Goal: Transaction & Acquisition: Subscribe to service/newsletter

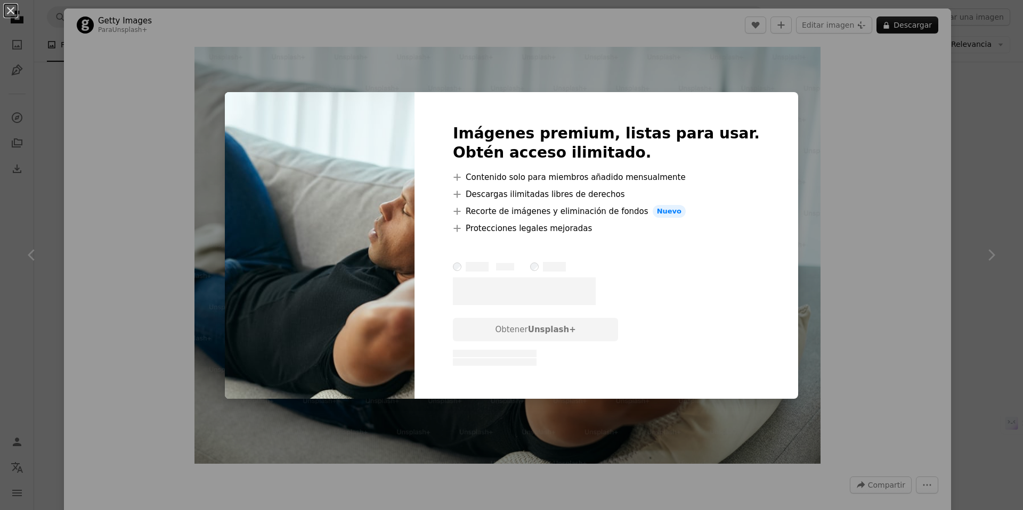
scroll to position [47736, 0]
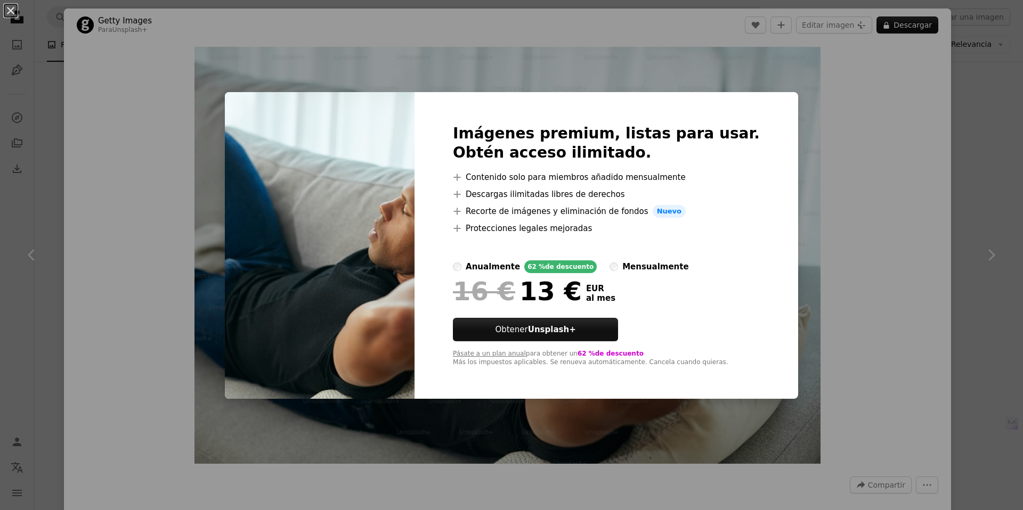
click at [814, 131] on div "An X shape Imágenes premium, listas para usar. Obtén acceso ilimitado. A plus s…" at bounding box center [511, 255] width 1023 height 510
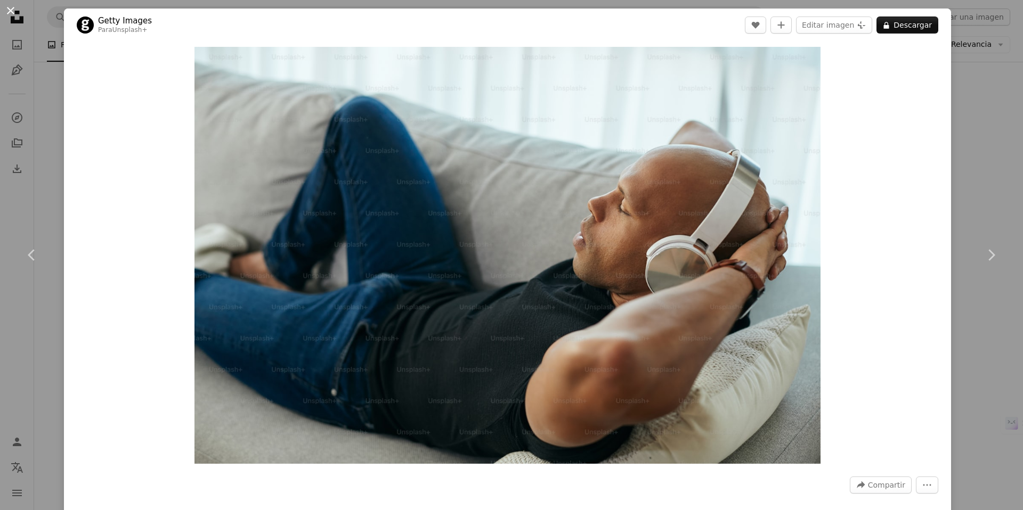
click at [6, 12] on button "An X shape" at bounding box center [10, 10] width 13 height 13
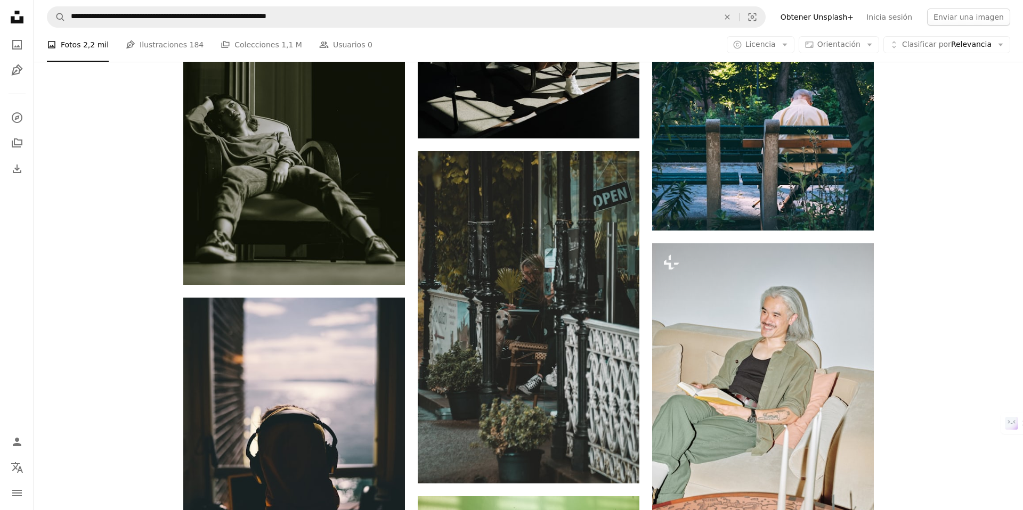
scroll to position [48354, 0]
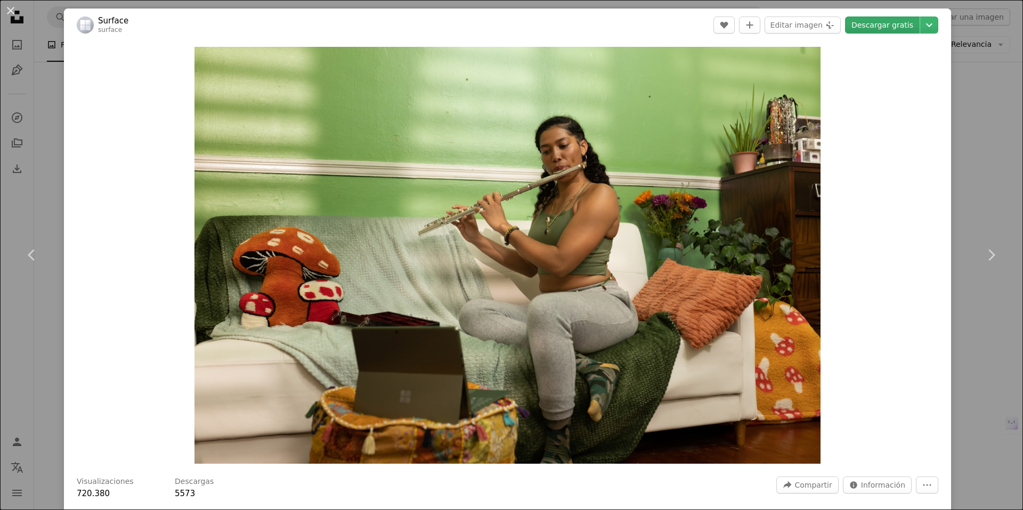
click at [904, 21] on link "Descargar gratis" at bounding box center [882, 25] width 75 height 17
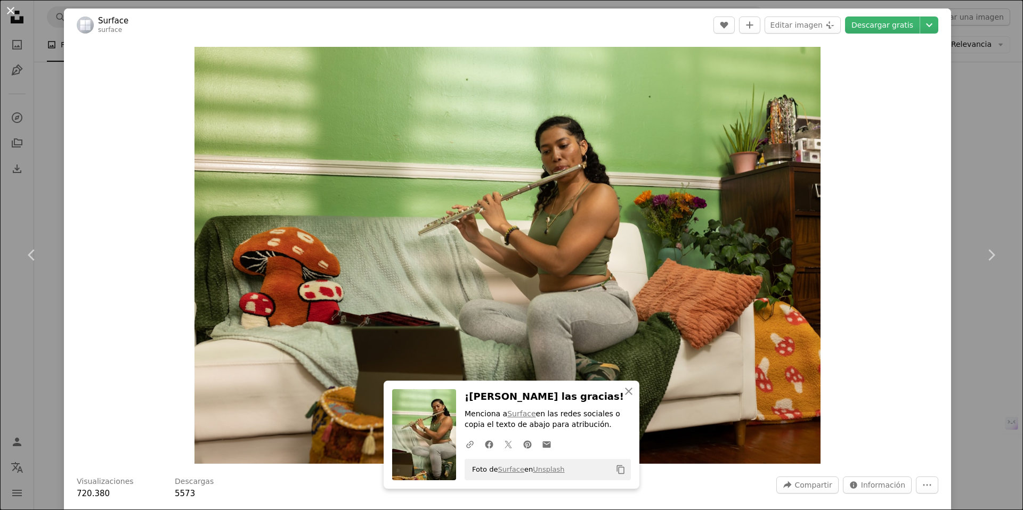
click at [9, 13] on button "An X shape" at bounding box center [10, 10] width 13 height 13
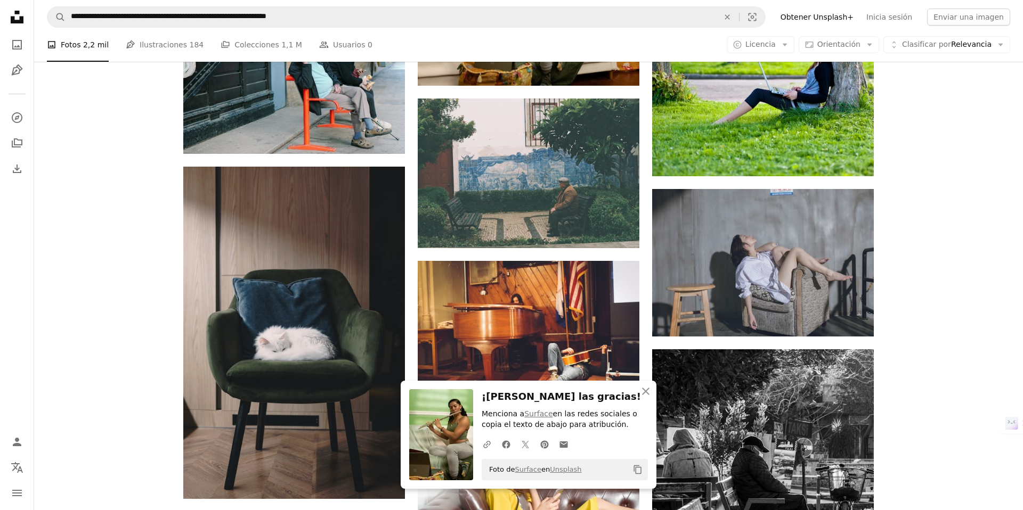
scroll to position [48908, 0]
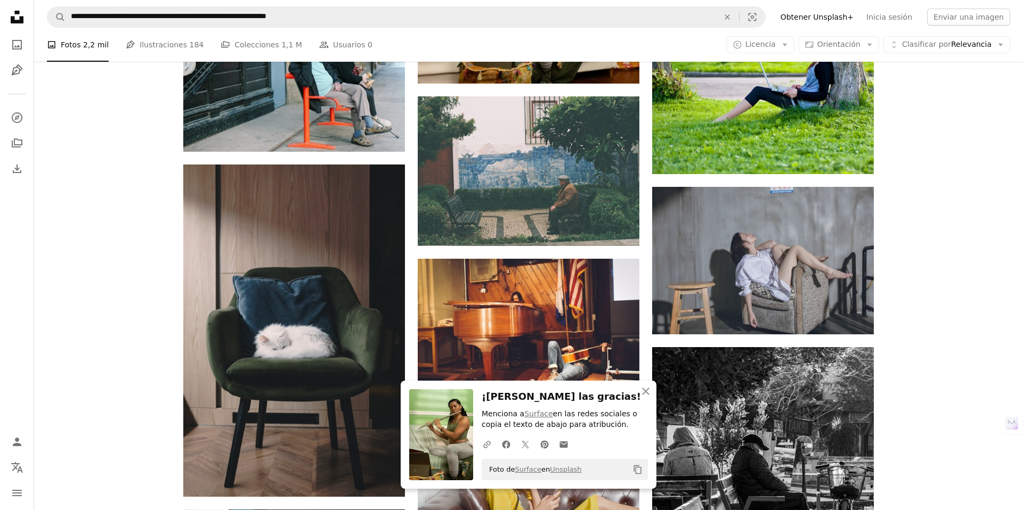
click at [585, 419] on img at bounding box center [529, 493] width 222 height 148
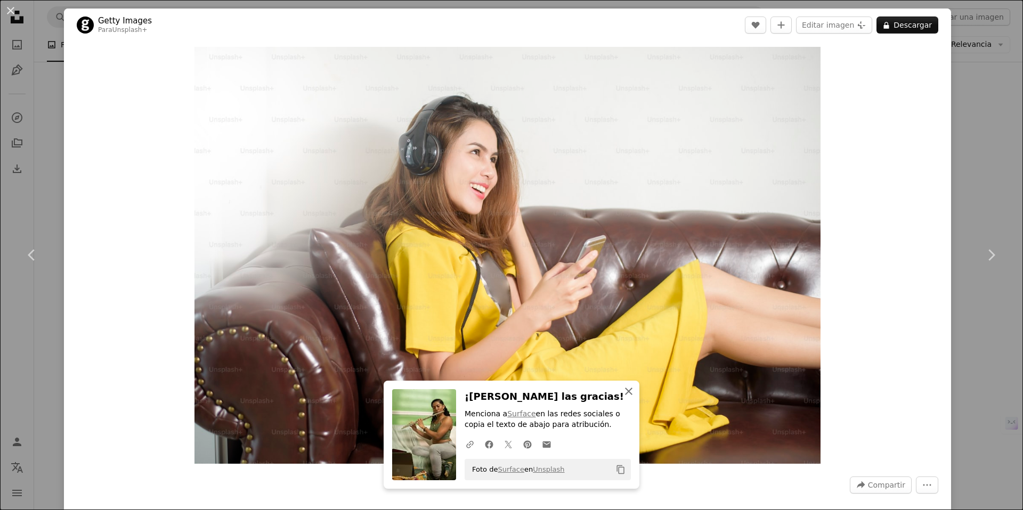
click at [627, 399] on button "An X shape Cerrar" at bounding box center [628, 391] width 21 height 21
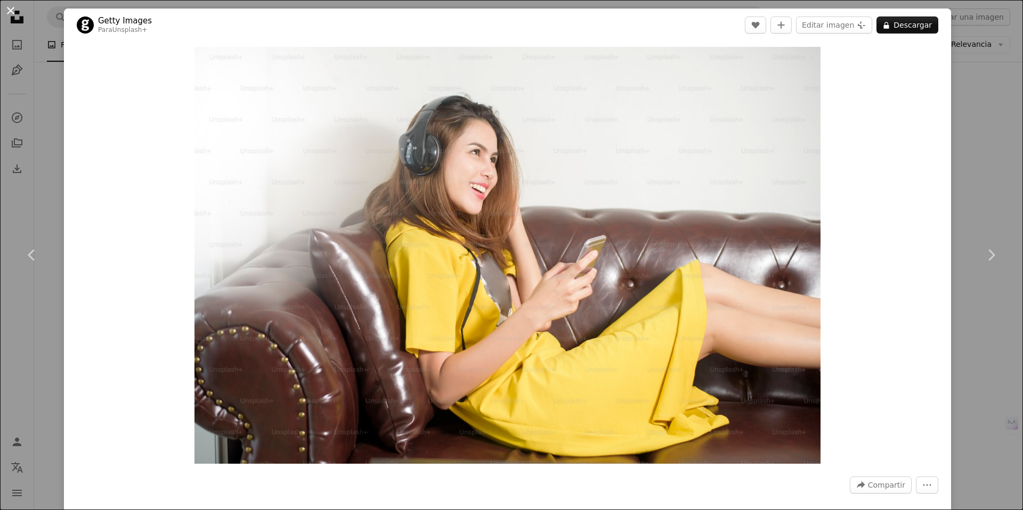
click at [12, 11] on button "An X shape" at bounding box center [10, 10] width 13 height 13
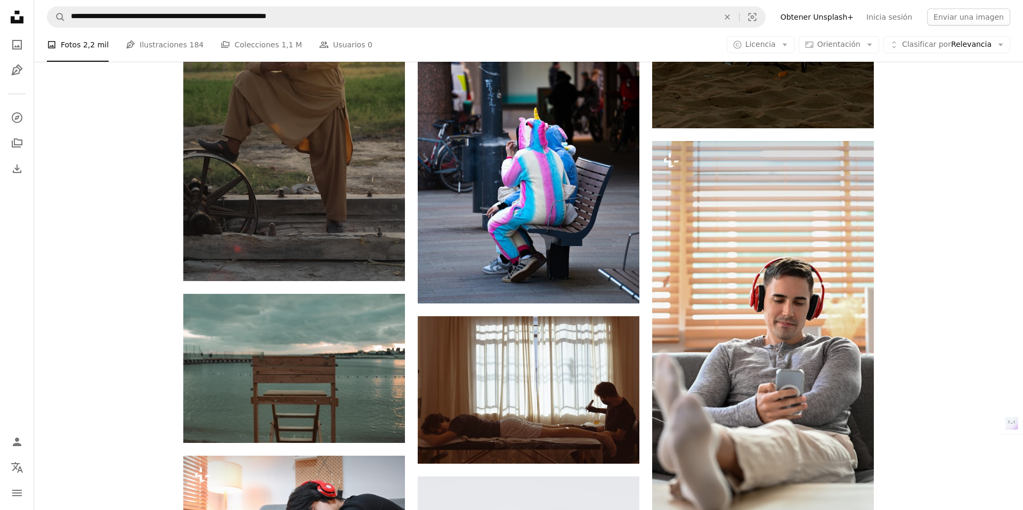
scroll to position [53426, 0]
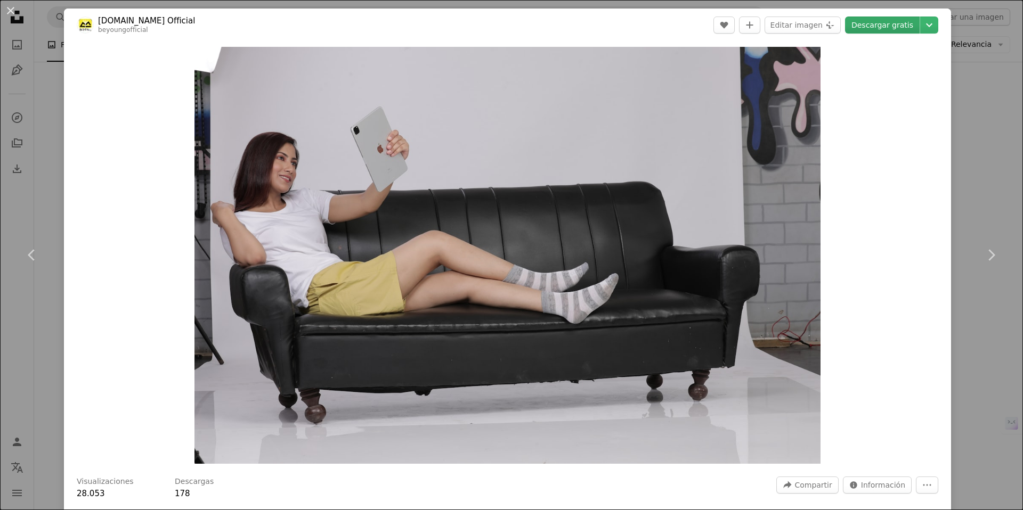
click at [915, 31] on link "Descargar gratis" at bounding box center [882, 25] width 75 height 17
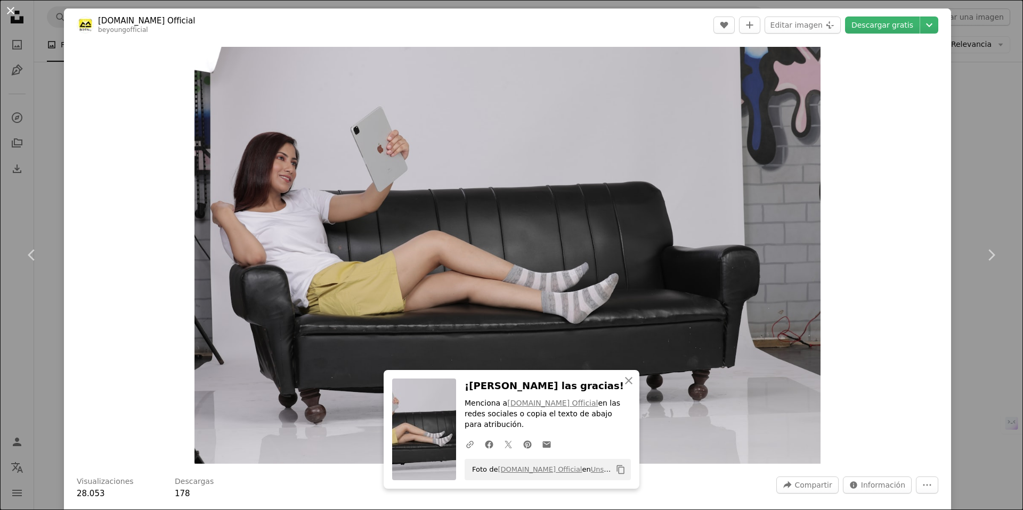
click at [12, 11] on button "An X shape" at bounding box center [10, 10] width 13 height 13
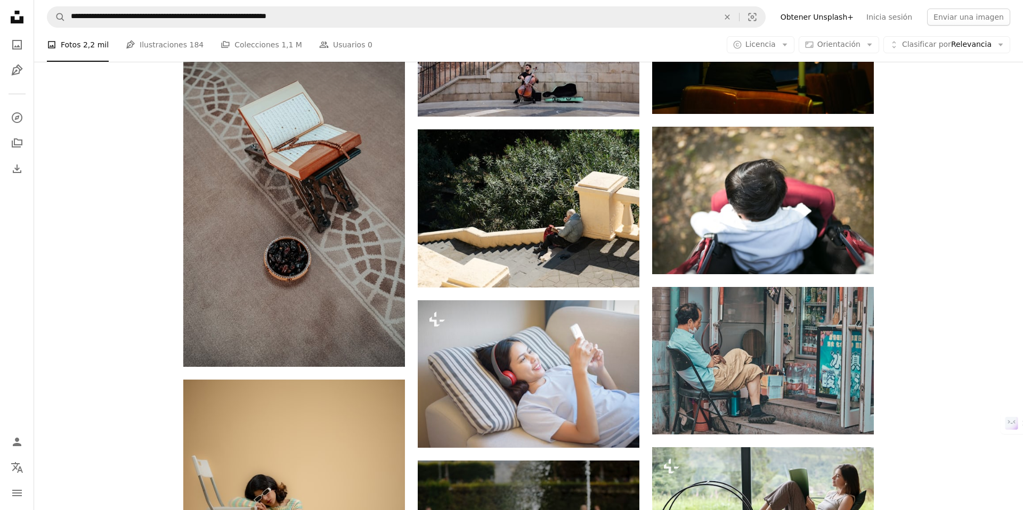
scroll to position [54130, 0]
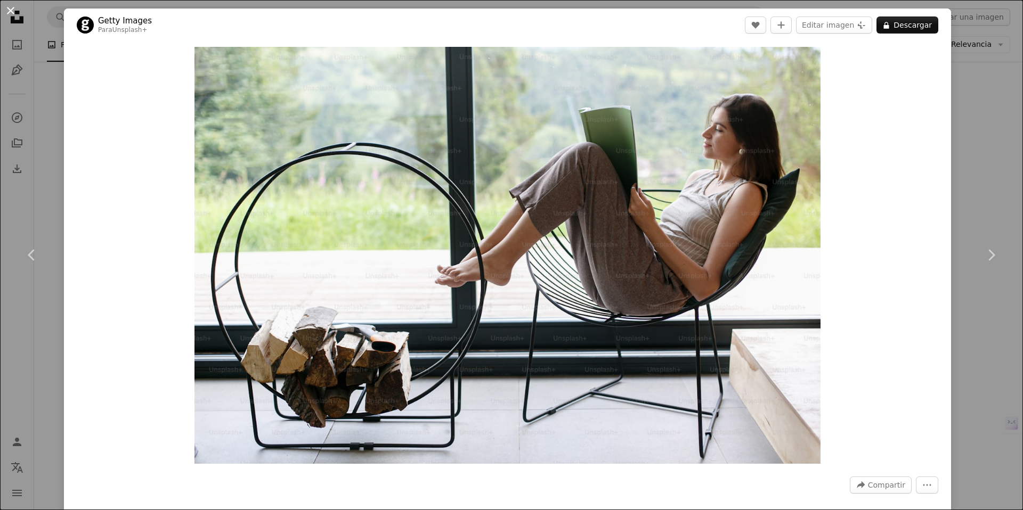
click at [9, 13] on button "An X shape" at bounding box center [10, 10] width 13 height 13
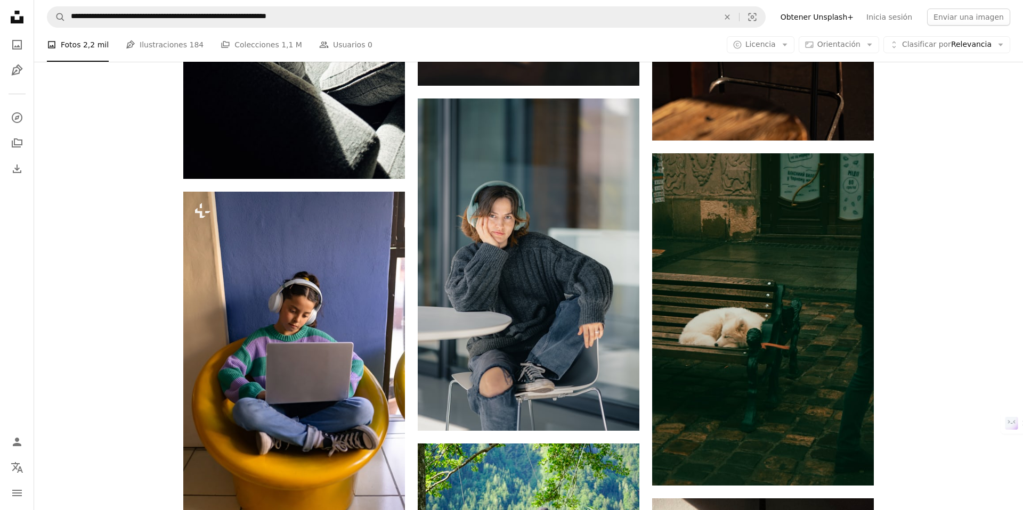
scroll to position [74545, 0]
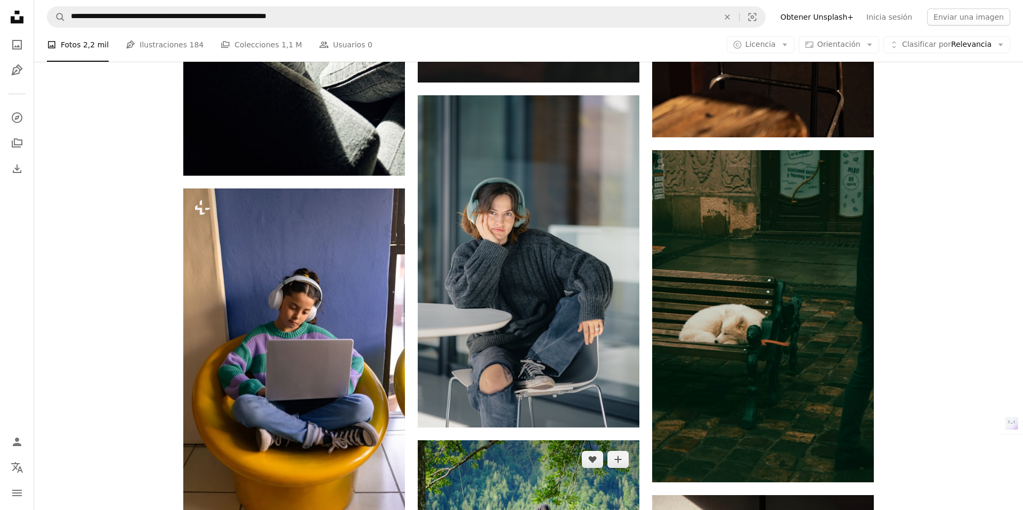
click at [601, 441] on img at bounding box center [529, 515] width 222 height 148
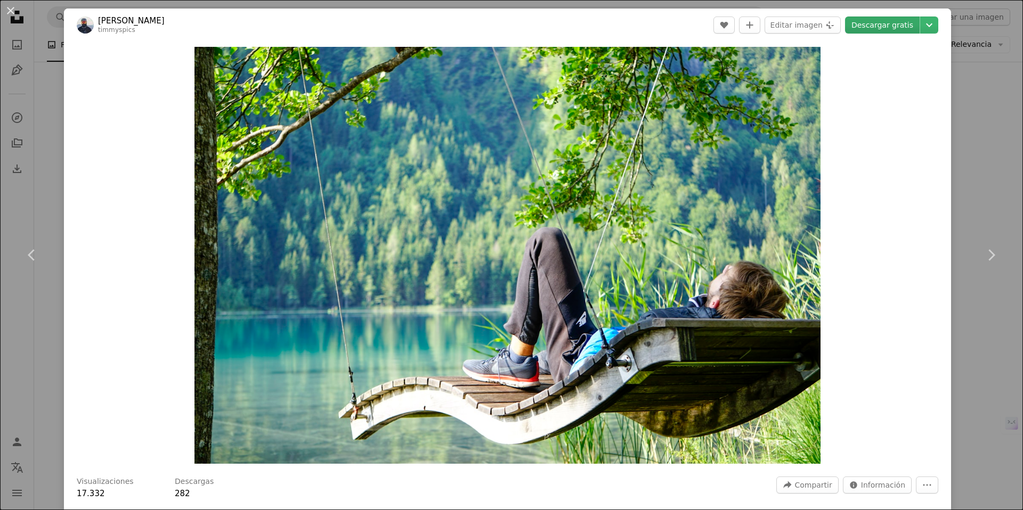
click at [917, 27] on link "Descargar gratis" at bounding box center [882, 25] width 75 height 17
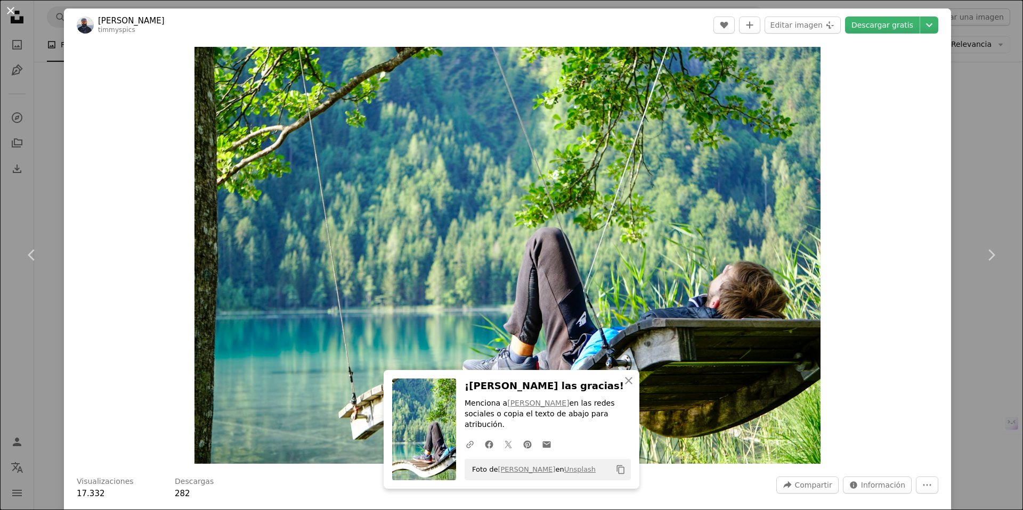
click at [12, 12] on button "An X shape" at bounding box center [10, 10] width 13 height 13
click at [12, 12] on icon "Unsplash logo Página de inicio de Unsplash" at bounding box center [16, 16] width 21 height 21
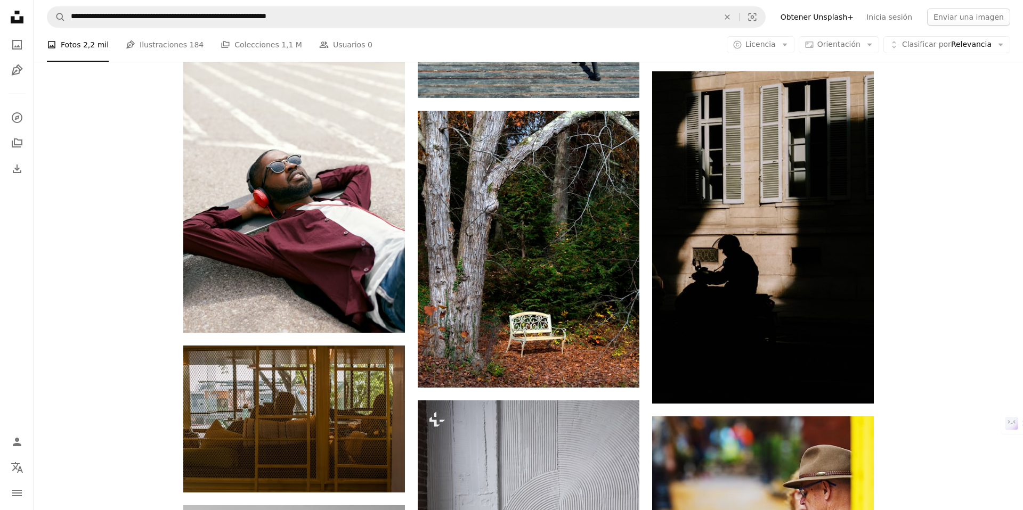
scroll to position [79575, 0]
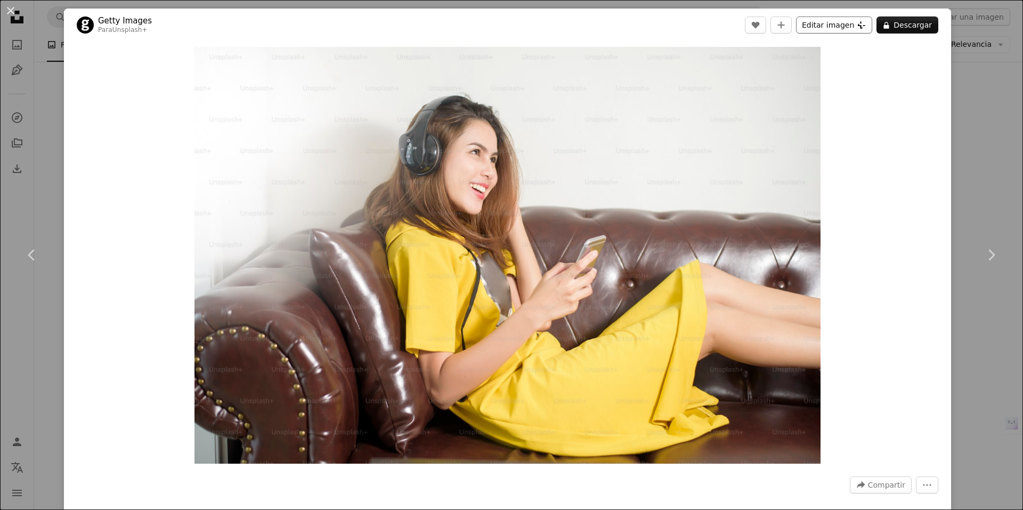
scroll to position [48753, 0]
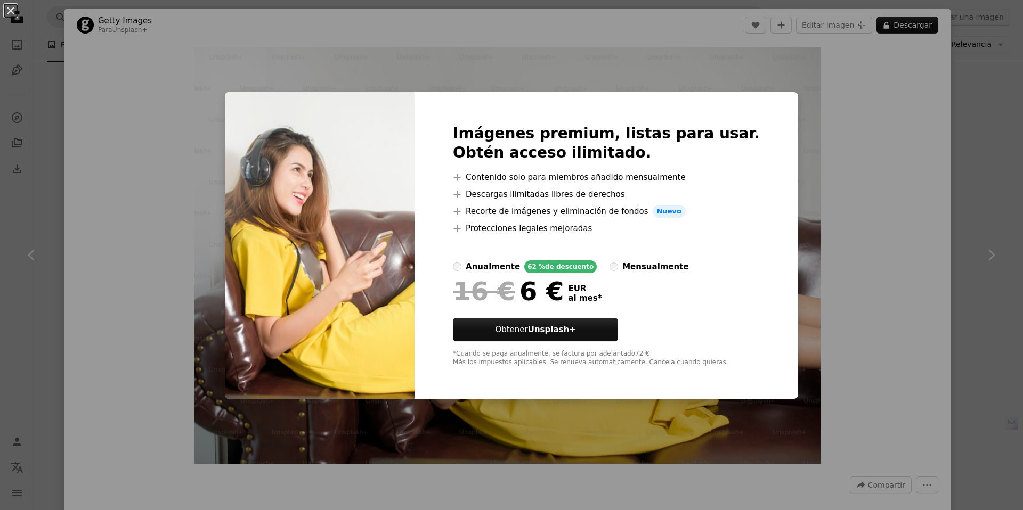
click at [628, 269] on label "mensualmente" at bounding box center [648, 267] width 79 height 13
drag, startPoint x: 10, startPoint y: 14, endPoint x: 32, endPoint y: 31, distance: 28.1
click at [9, 15] on button "An X shape" at bounding box center [10, 10] width 13 height 13
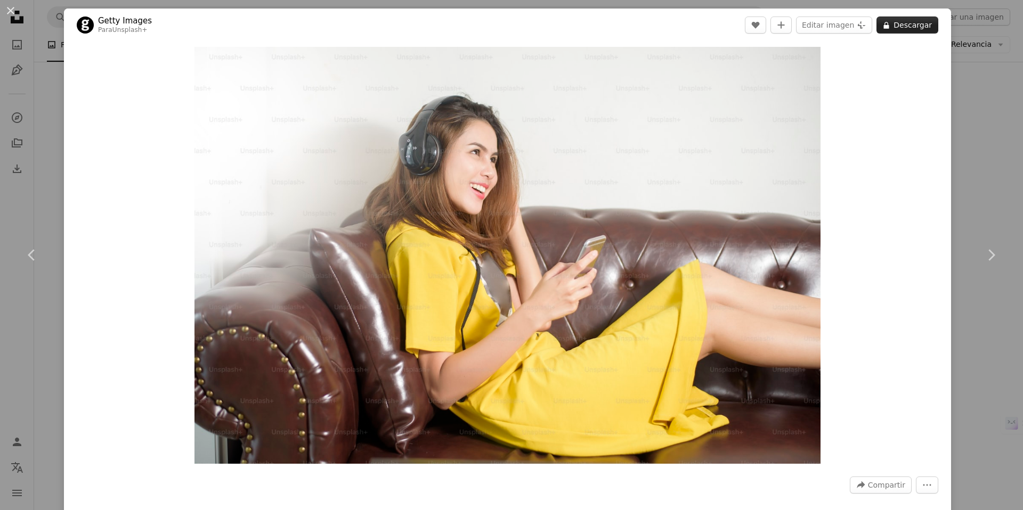
click at [928, 31] on button "A lock Descargar" at bounding box center [907, 25] width 62 height 17
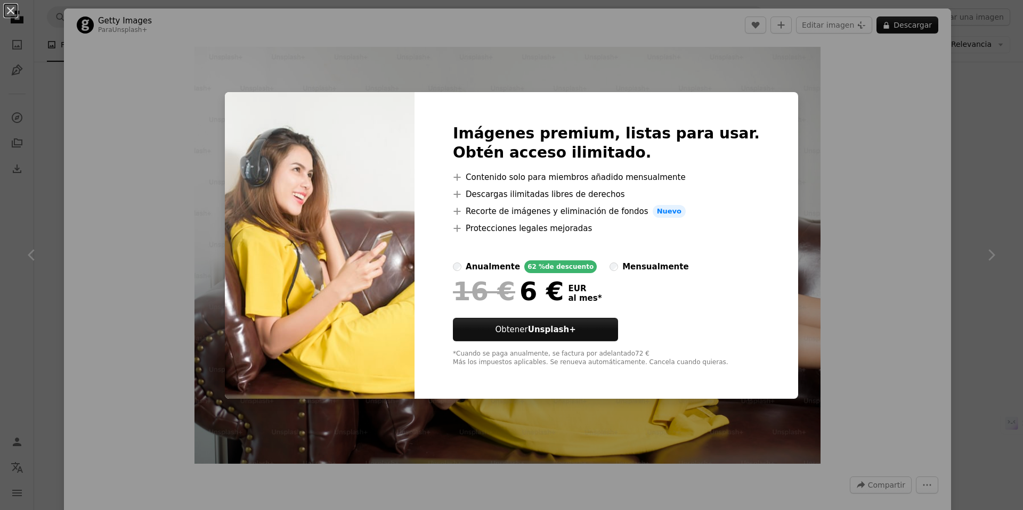
click at [630, 270] on label "mensualmente" at bounding box center [648, 267] width 79 height 13
click at [576, 334] on strong "Unsplash+" at bounding box center [552, 330] width 48 height 10
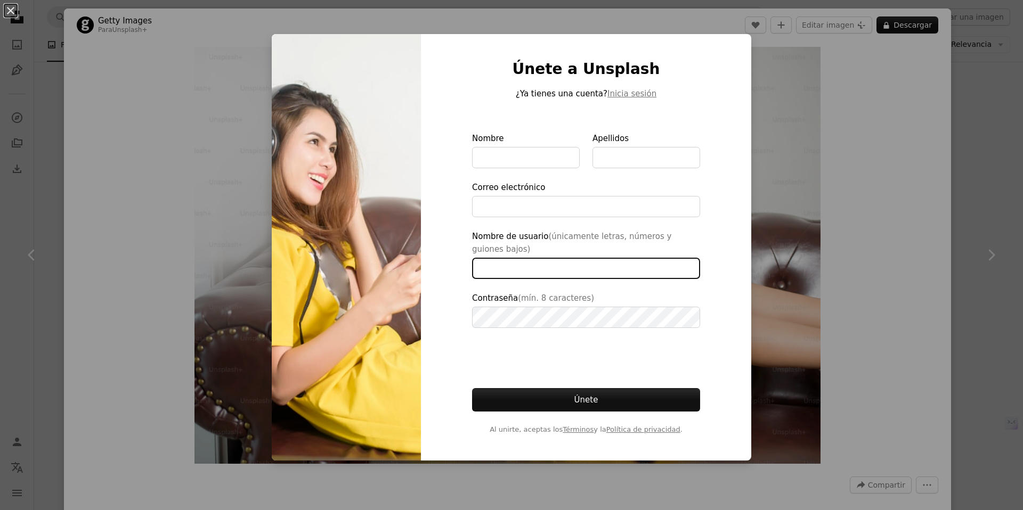
type input "**********"
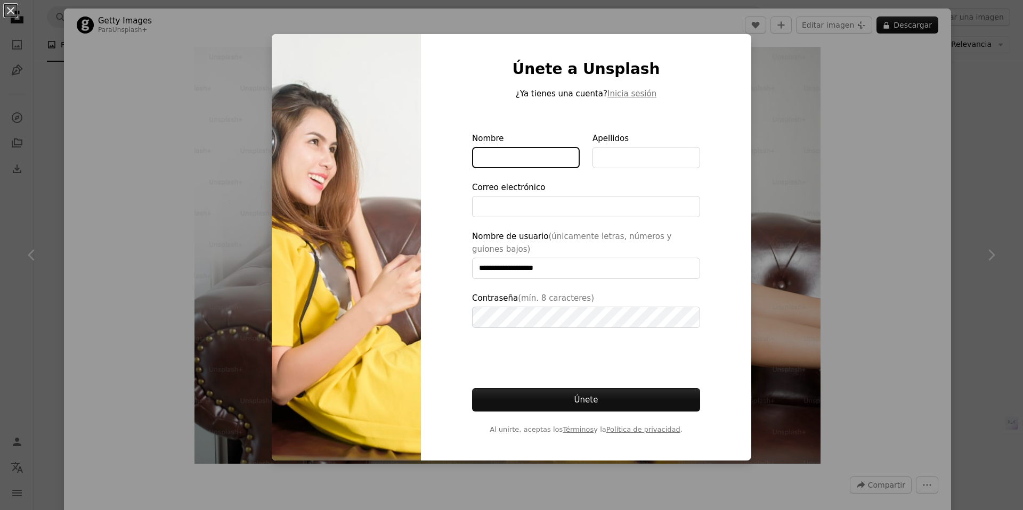
click at [503, 156] on input "Nombre" at bounding box center [526, 157] width 108 height 21
click at [486, 159] on input "Nombre" at bounding box center [526, 157] width 108 height 21
type input "**********"
click at [603, 161] on input "Apellidos" at bounding box center [646, 157] width 108 height 21
type input "**********"
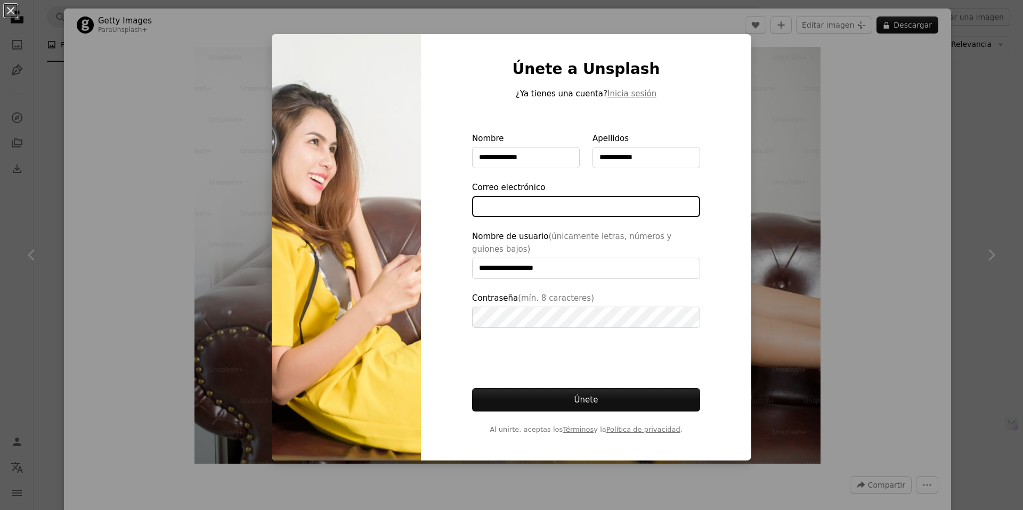
click at [530, 209] on input "Correo electrónico" at bounding box center [586, 206] width 228 height 21
type input "**********"
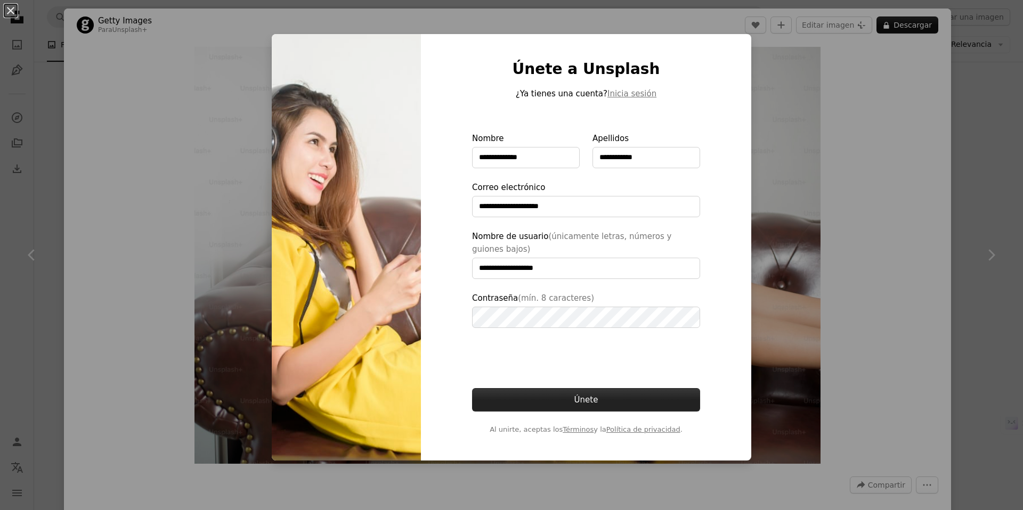
click at [566, 397] on button "Únete" at bounding box center [586, 399] width 228 height 23
